Goal: Task Accomplishment & Management: Manage account settings

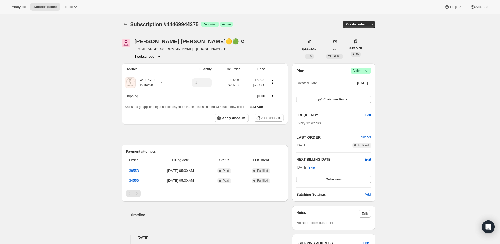
click at [367, 70] on icon at bounding box center [366, 70] width 2 height 1
click at [362, 88] on span "Cancel subscription" at bounding box center [362, 90] width 30 height 4
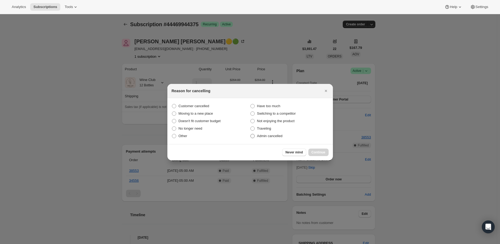
click at [253, 136] on span ":rbl:" at bounding box center [252, 136] width 4 height 4
click at [251, 134] on input "Admin cancelled" at bounding box center [250, 134] width 0 height 0
radio input "true"
click at [318, 152] on span "Continue" at bounding box center [319, 152] width 14 height 4
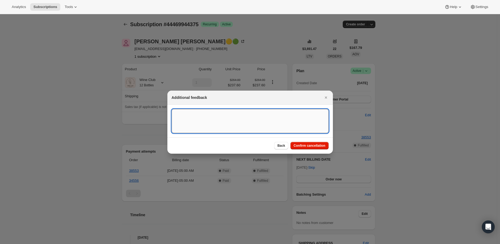
click at [192, 115] on textarea ":rbl:" at bounding box center [250, 121] width 157 height 24
click at [178, 115] on textarea ":rbl:" at bounding box center [250, 121] width 157 height 24
paste textarea "I need you to cancel my subscription, including my current order. I will be una…"
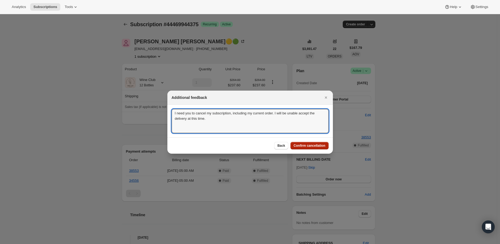
type textarea "I need you to cancel my subscription, including my current order. I will be una…"
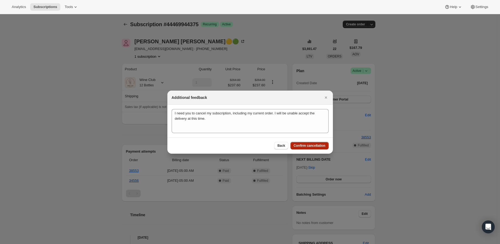
click at [318, 143] on span "Confirm cancellation" at bounding box center [310, 145] width 32 height 4
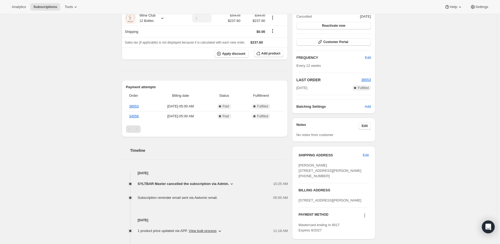
scroll to position [119, 0]
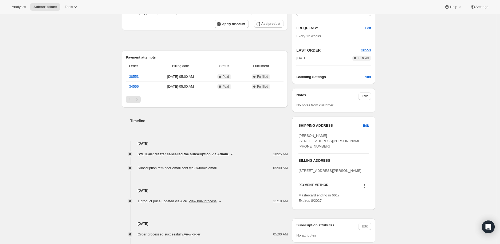
click at [231, 153] on icon at bounding box center [232, 153] width 2 height 1
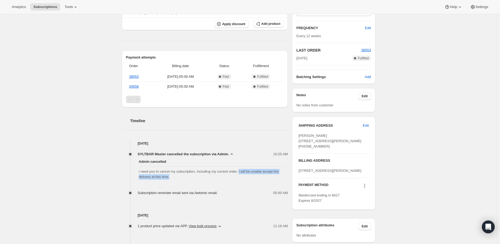
drag, startPoint x: 240, startPoint y: 171, endPoint x: 246, endPoint y: 178, distance: 8.5
click at [246, 178] on span "I need you to cancel my subscription, including my current order. I will be una…" at bounding box center [212, 174] width 147 height 11
click at [241, 177] on span "I need you to cancel my subscription, including my current order. I will be una…" at bounding box center [212, 174] width 147 height 11
drag, startPoint x: 140, startPoint y: 172, endPoint x: 174, endPoint y: 176, distance: 34.4
click at [174, 176] on span "I need you to cancel my subscription, including my current order. I will be una…" at bounding box center [212, 174] width 147 height 11
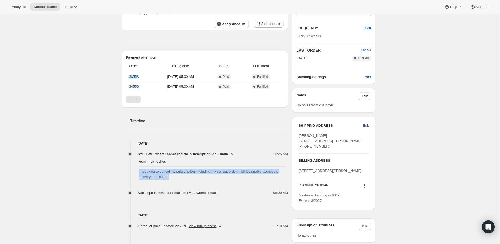
copy span "I need you to cancel my subscription, including my current order. I will be una…"
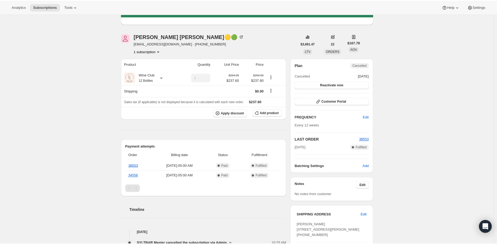
scroll to position [0, 0]
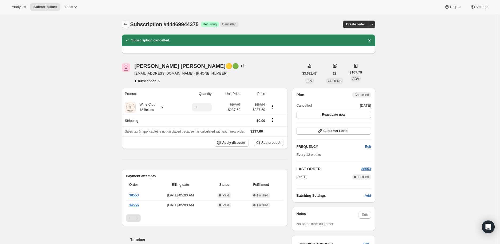
click at [128, 22] on icon "Subscriptions" at bounding box center [125, 24] width 5 height 5
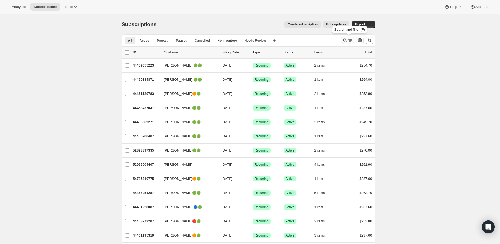
click at [346, 40] on icon "Search and filter results" at bounding box center [344, 40] width 5 height 5
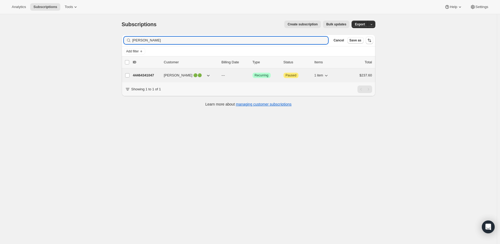
type input "[PERSON_NAME]"
click at [139, 76] on p "44464341047" at bounding box center [146, 75] width 27 height 5
